Goal: Task Accomplishment & Management: Manage account settings

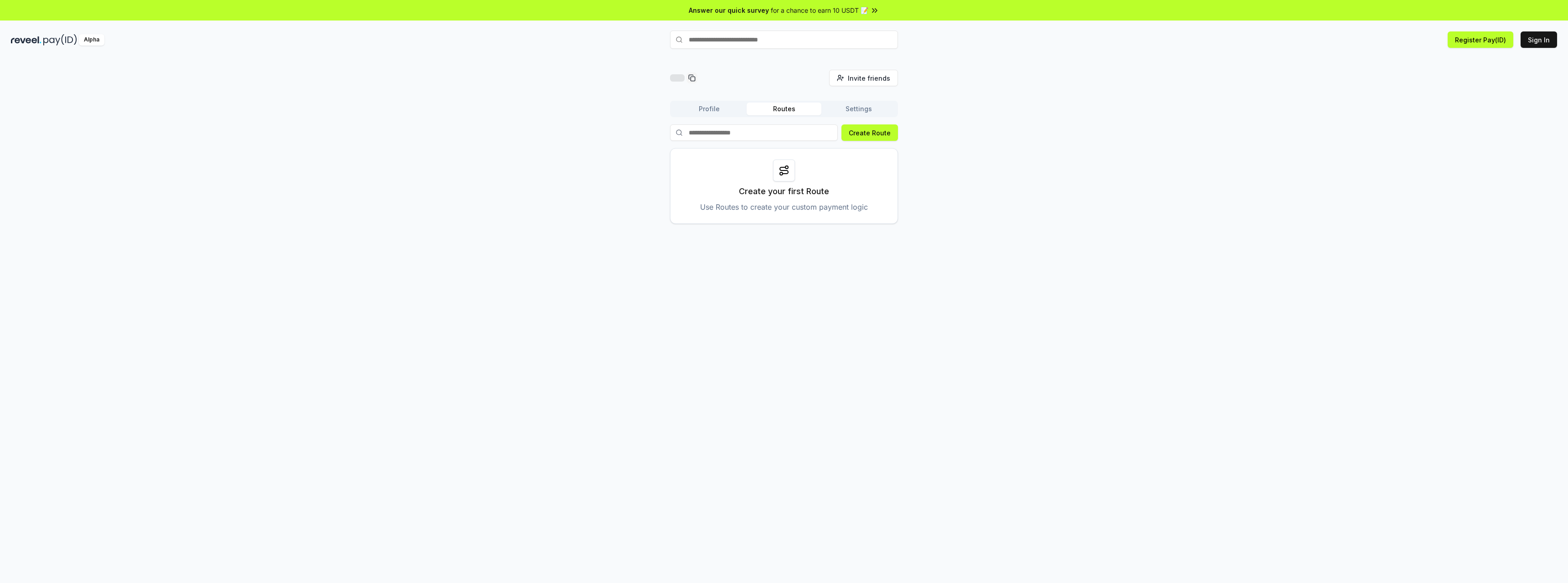
click at [713, 107] on button "Profile" at bounding box center [709, 108] width 75 height 12
click at [834, 107] on button "Settings" at bounding box center [859, 108] width 75 height 12
click at [777, 106] on button "Routes" at bounding box center [784, 108] width 75 height 12
click at [710, 104] on button "Profile" at bounding box center [709, 108] width 75 height 12
